Goal: Information Seeking & Learning: Learn about a topic

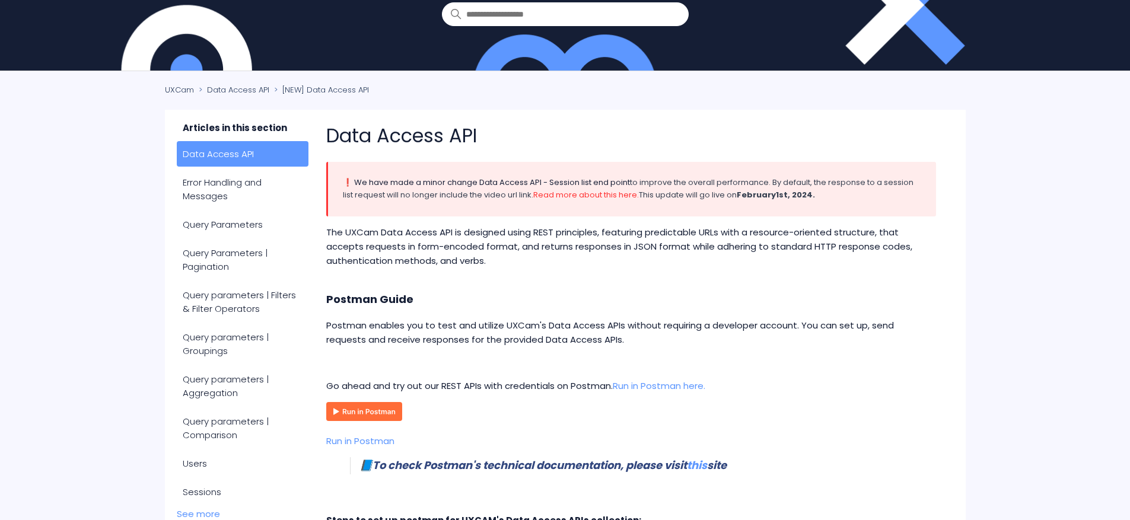
scroll to position [106, 0]
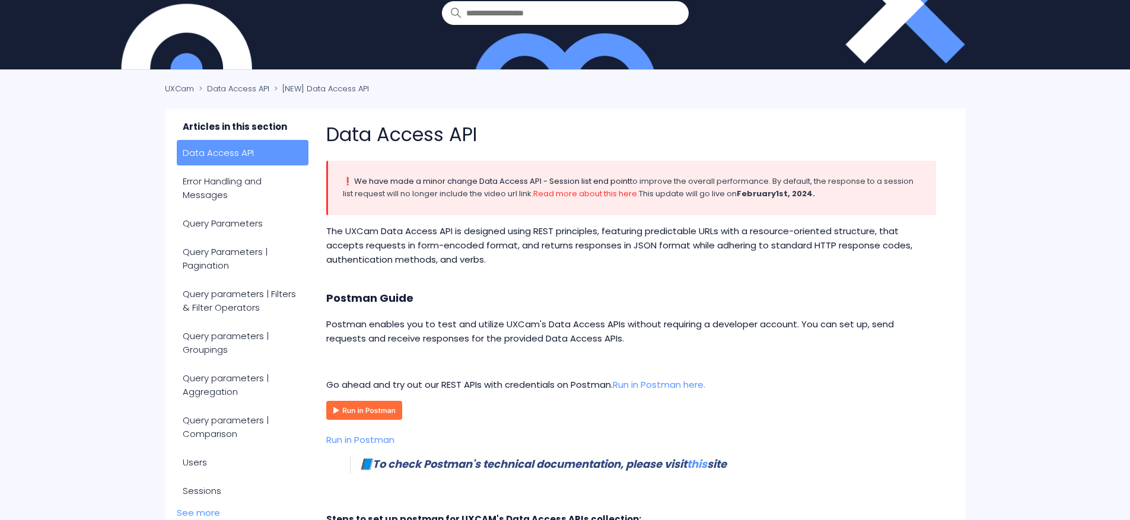
click at [514, 237] on p "The UXCam Data Access API is designed using REST principles, featuring predicta…" at bounding box center [630, 245] width 609 height 43
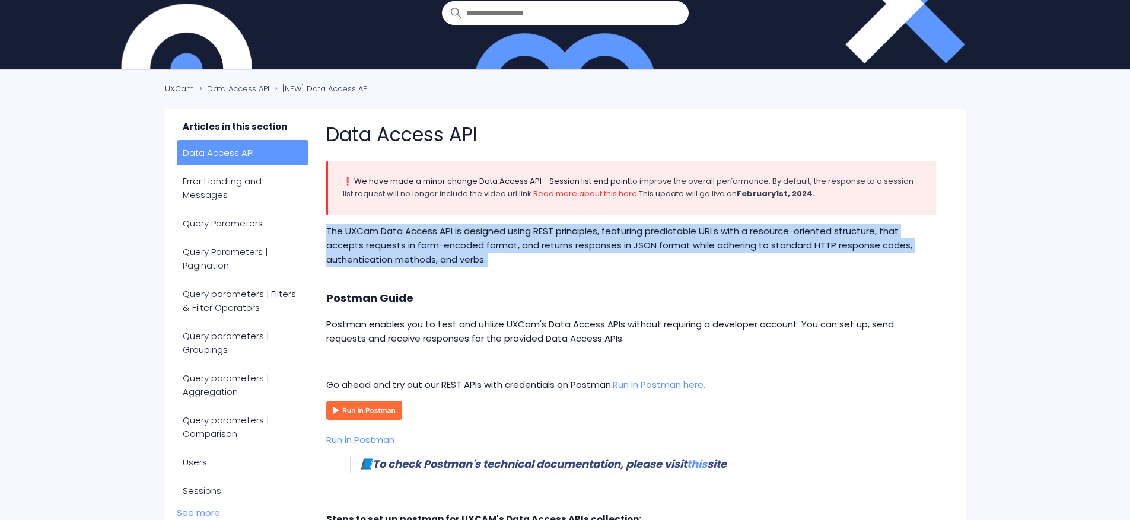
click at [514, 237] on p "The UXCam Data Access API is designed using REST principles, featuring predicta…" at bounding box center [630, 245] width 609 height 43
click at [442, 244] on p "The UXCam Data Access API is designed using REST principles, featuring predicta…" at bounding box center [630, 245] width 609 height 43
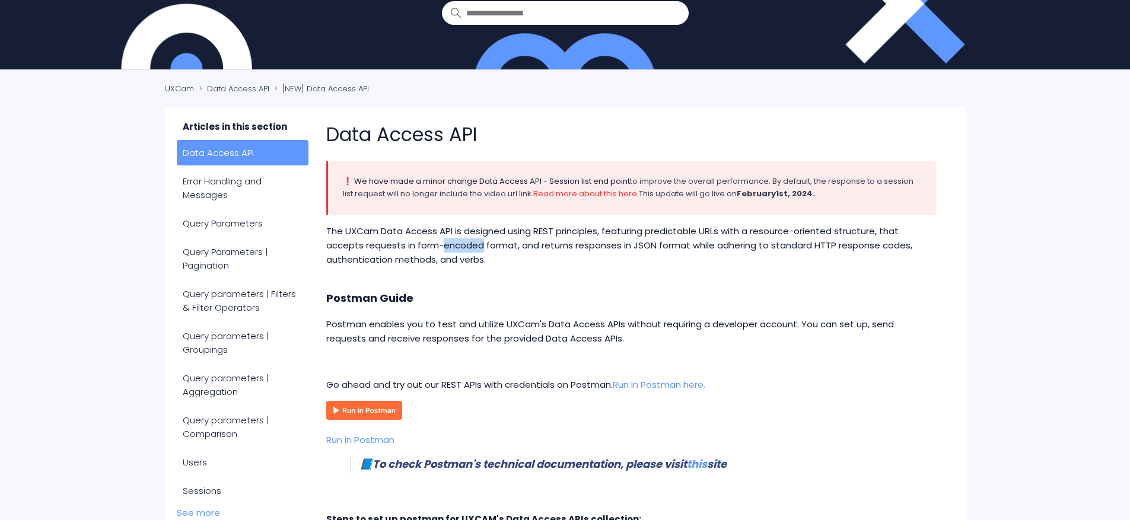
click at [442, 244] on p "The UXCam Data Access API is designed using REST principles, featuring predicta…" at bounding box center [630, 245] width 609 height 43
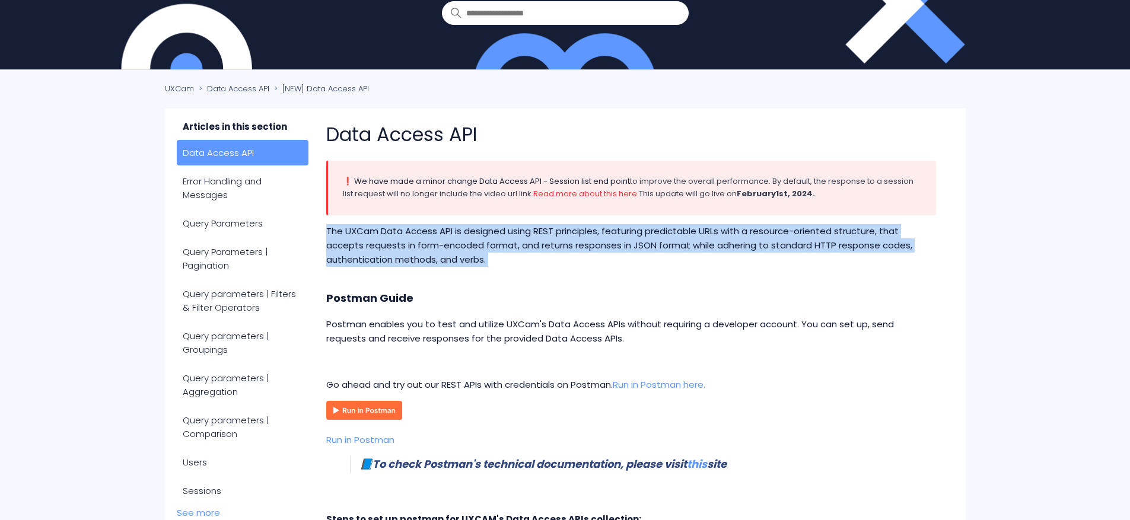
click at [442, 244] on p "The UXCam Data Access API is designed using REST principles, featuring predicta…" at bounding box center [630, 245] width 609 height 43
click at [544, 242] on p "The UXCam Data Access API is designed using REST principles, featuring predicta…" at bounding box center [630, 245] width 609 height 43
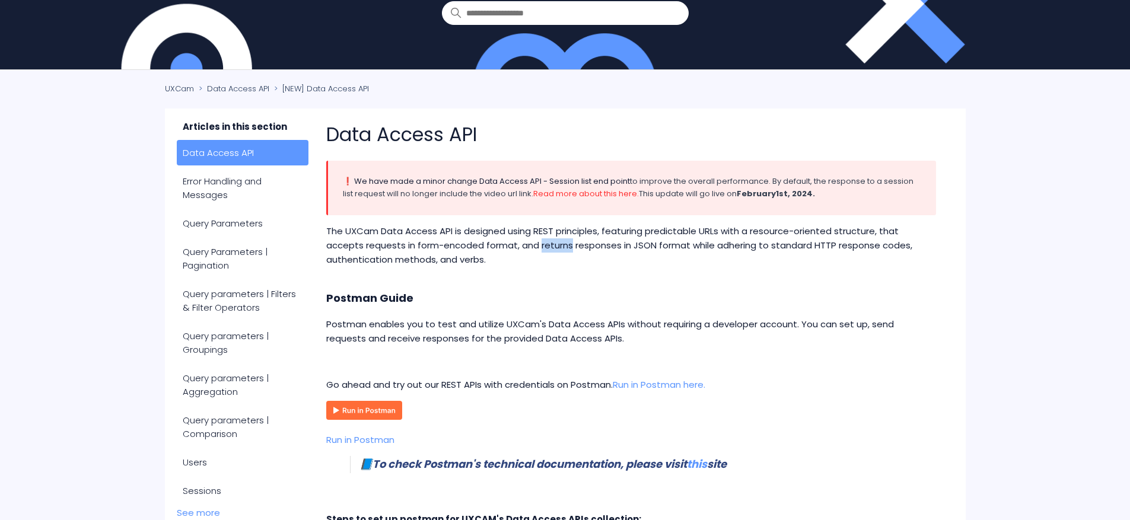
click at [544, 242] on p "The UXCam Data Access API is designed using REST principles, featuring predicta…" at bounding box center [630, 245] width 609 height 43
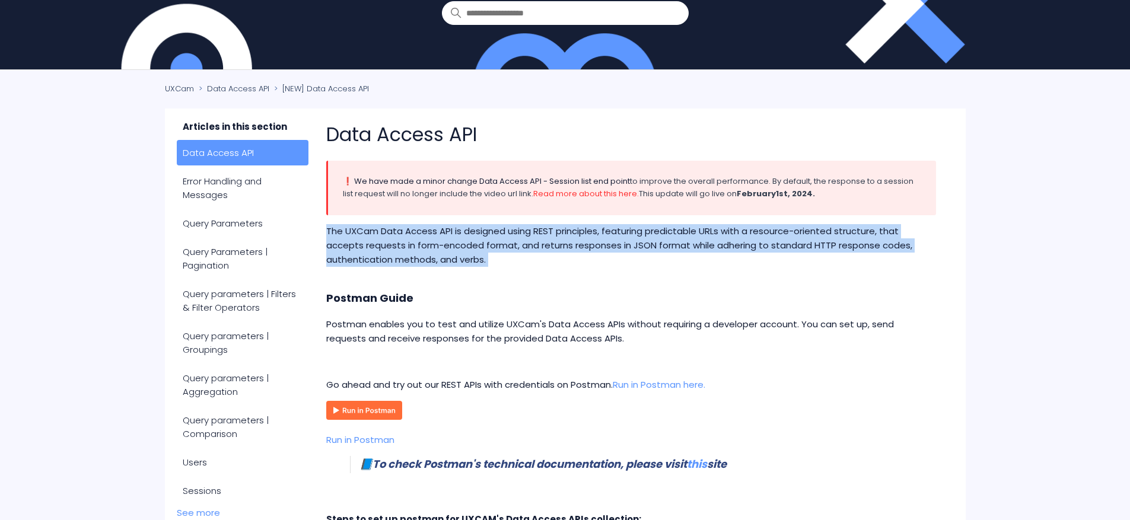
click at [544, 242] on p "The UXCam Data Access API is designed using REST principles, featuring predicta…" at bounding box center [630, 245] width 609 height 43
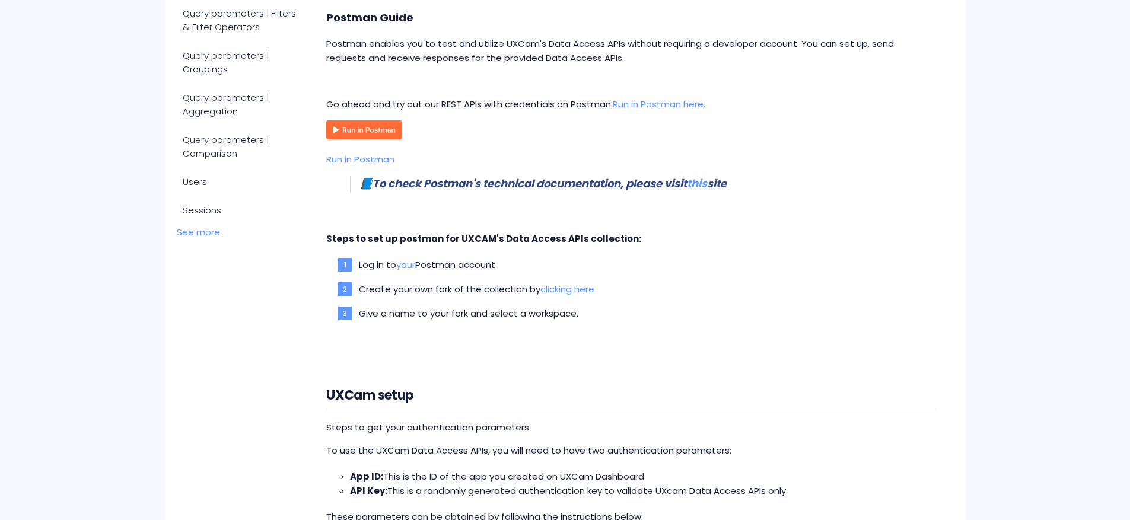
scroll to position [394, 0]
